Goal: Transaction & Acquisition: Obtain resource

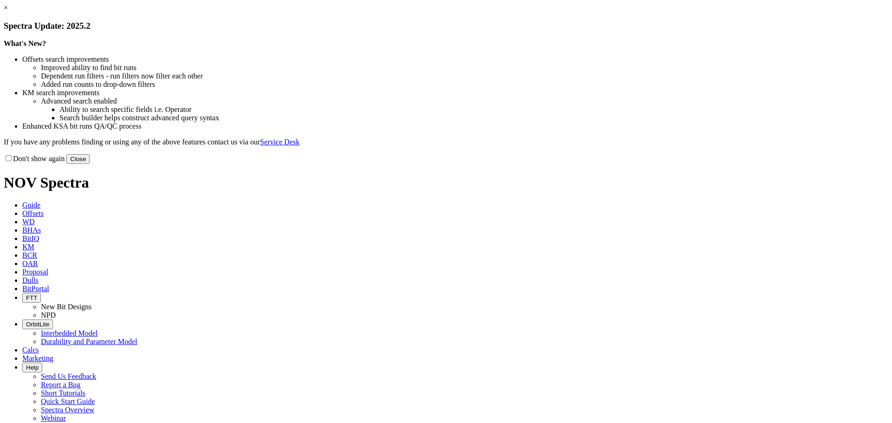
click at [8, 12] on link "×" at bounding box center [6, 8] width 4 height 8
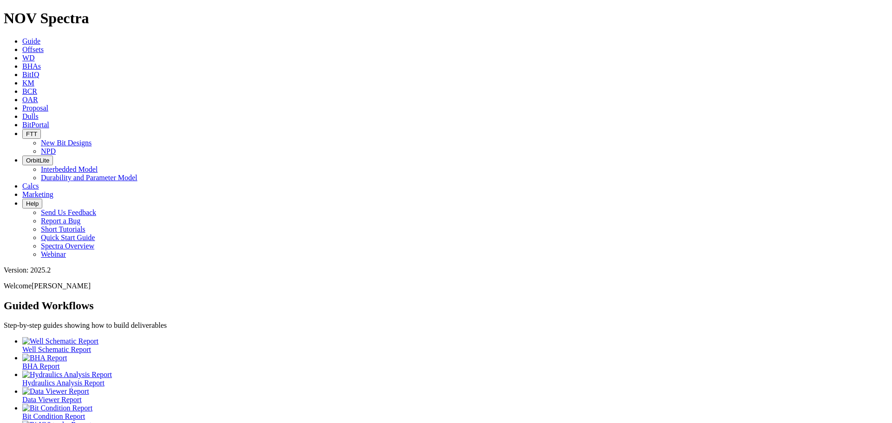
click at [44, 46] on span "Offsets" at bounding box center [32, 50] width 21 height 8
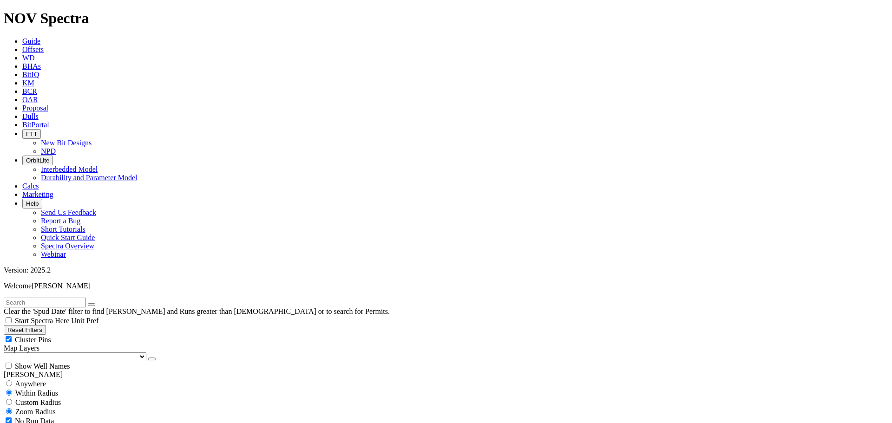
scroll to position [101451, 0]
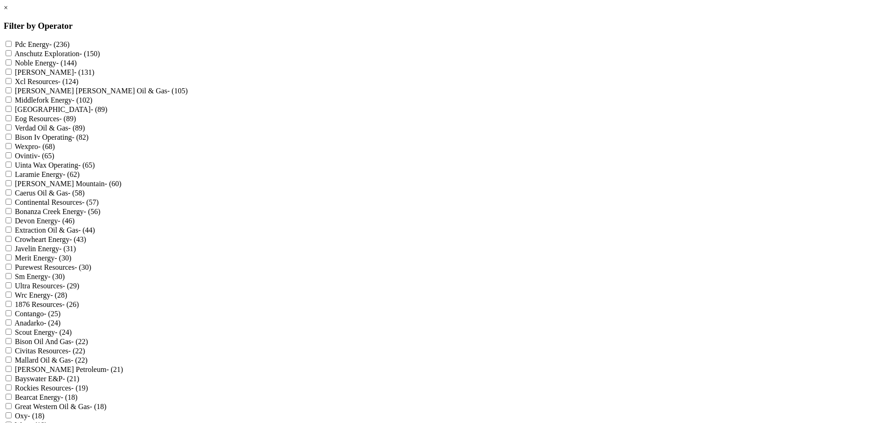
scroll to position [238, 0]
click at [12, 301] on Resources "1876 Resources - (26)" at bounding box center [9, 304] width 6 height 6
checkbox Resources "true"
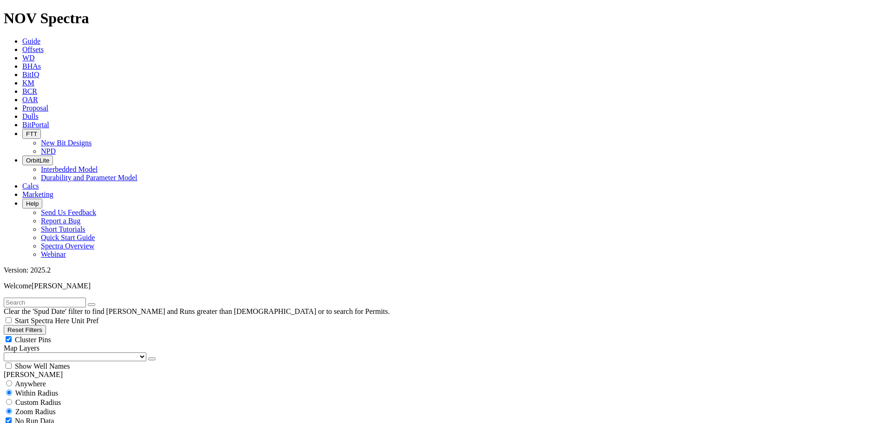
scroll to position [5314, 0]
